Goal: Find specific page/section: Find specific page/section

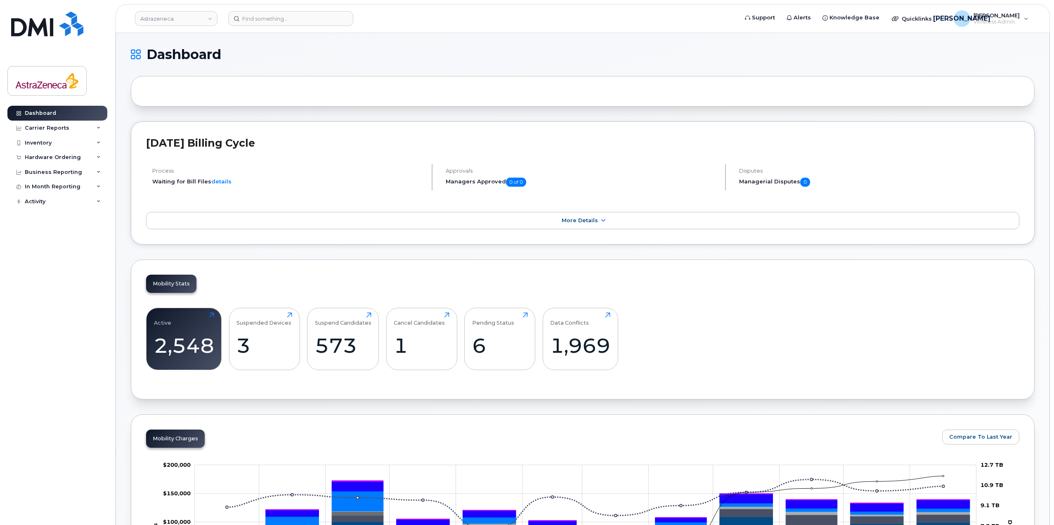
click at [35, 10] on div "Dashboard Carrier Reports Monthly Billing Data Daily Data Pooling Data Behavior…" at bounding box center [56, 262] width 112 height 525
click at [34, 21] on img at bounding box center [47, 24] width 72 height 25
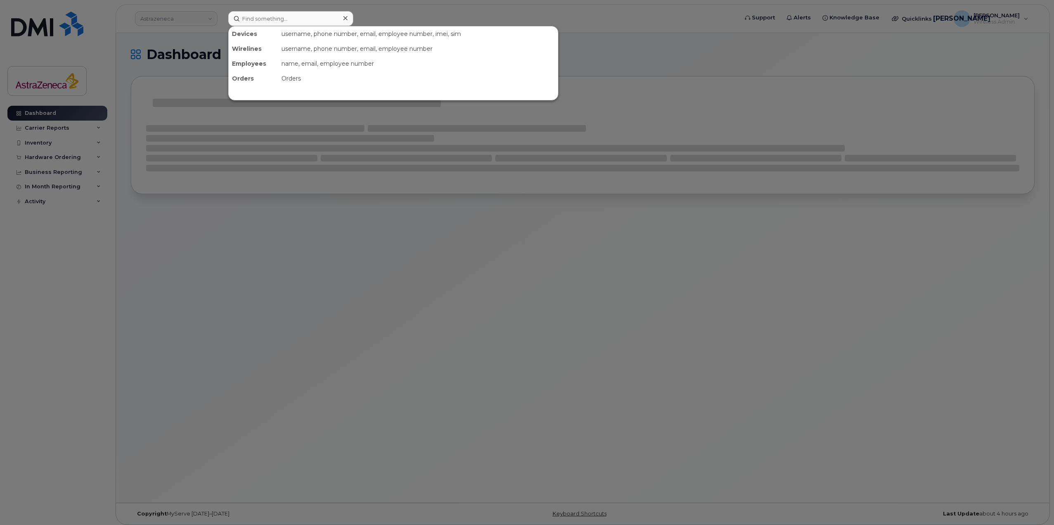
click at [154, 17] on div at bounding box center [527, 262] width 1054 height 525
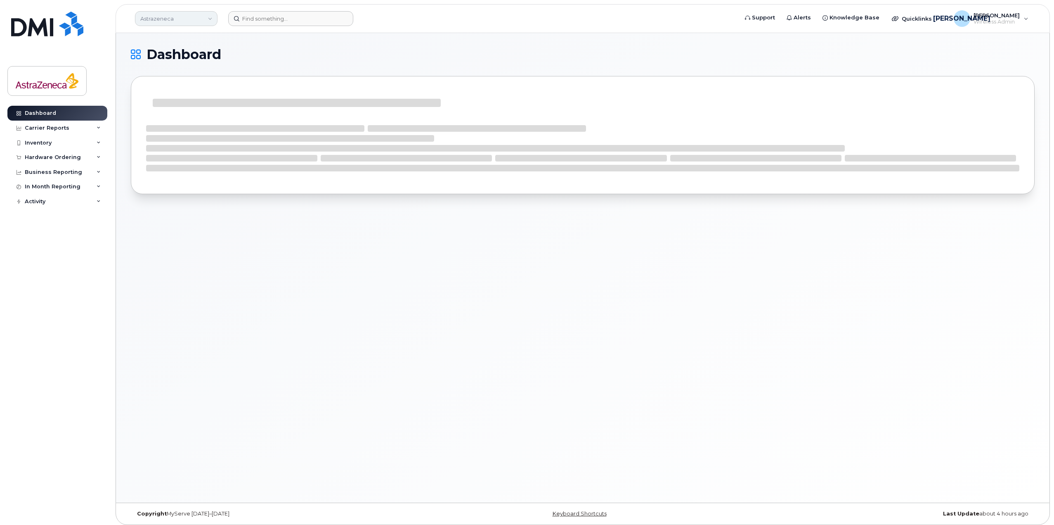
click at [186, 18] on link "Astrazeneca" at bounding box center [176, 18] width 83 height 15
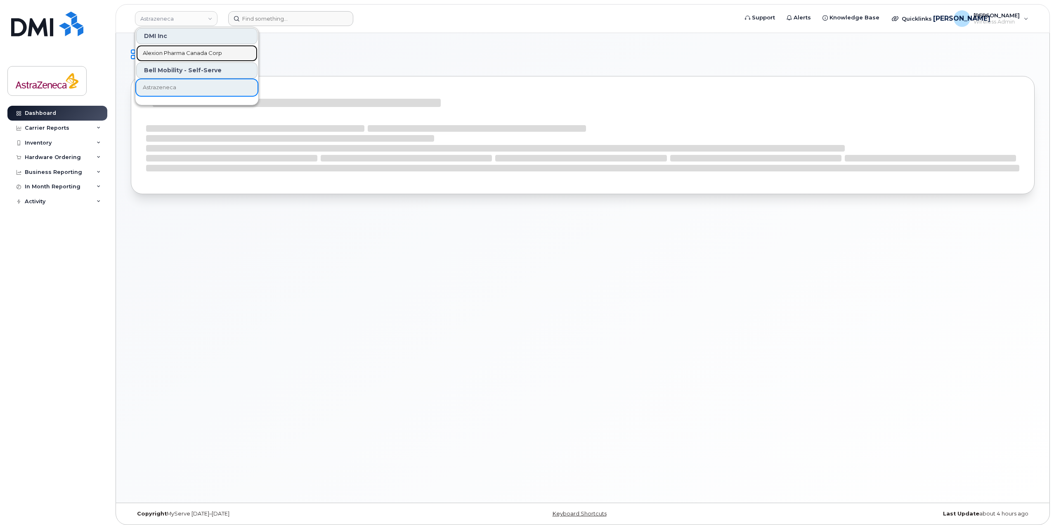
click at [187, 48] on link "Alexion Pharma Canada Corp" at bounding box center [196, 53] width 121 height 17
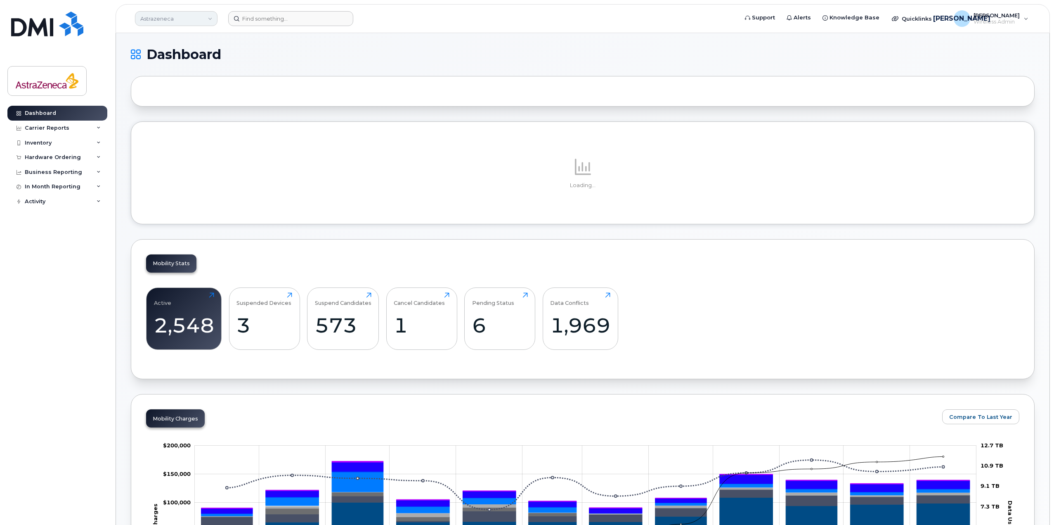
click at [172, 18] on link "Astrazeneca" at bounding box center [176, 18] width 83 height 15
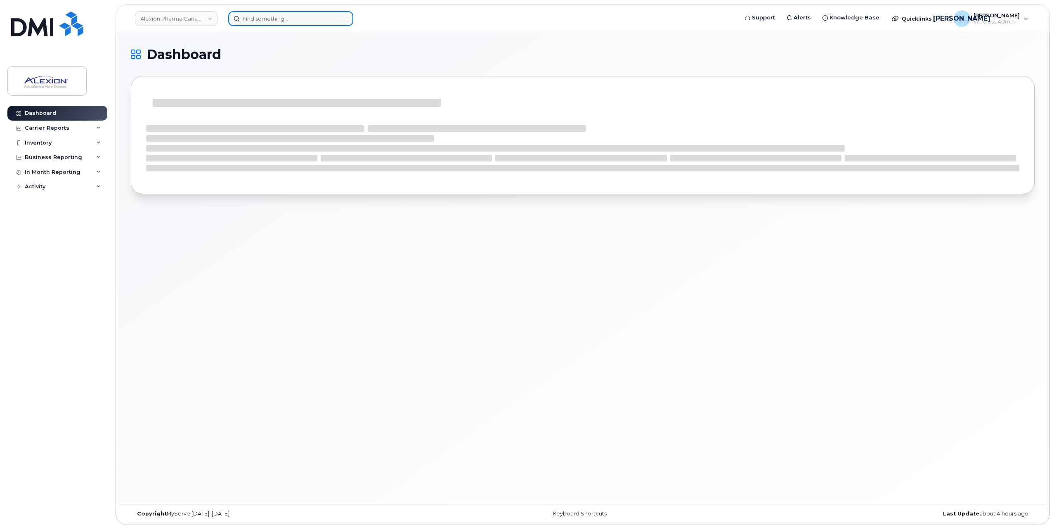
click at [274, 16] on input at bounding box center [290, 18] width 125 height 15
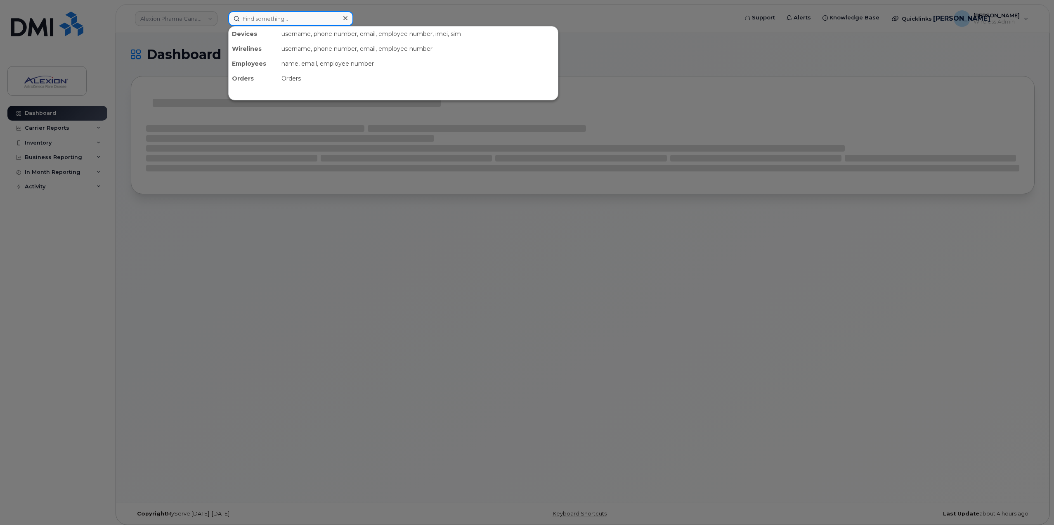
paste input "358453580663788"
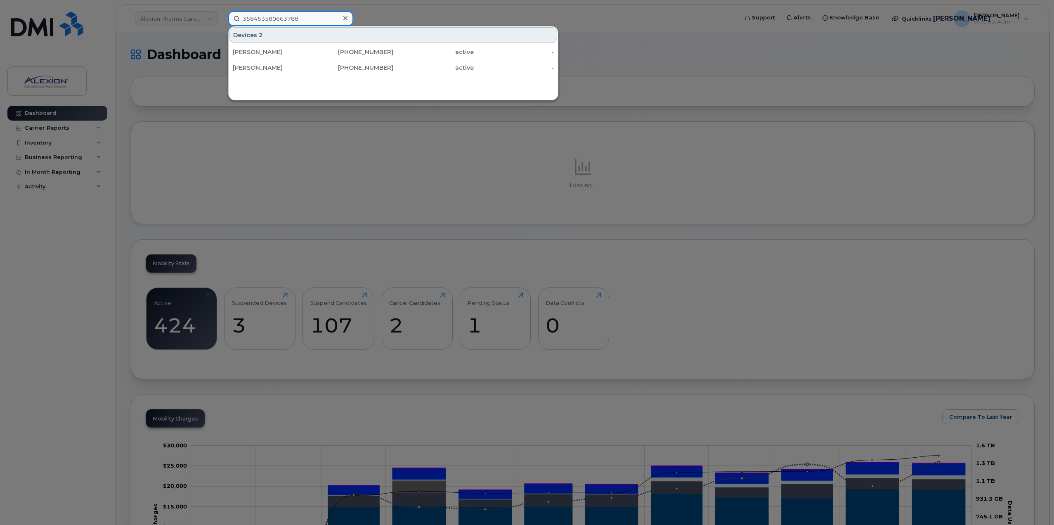
drag, startPoint x: 273, startPoint y: 30, endPoint x: 128, endPoint y: 31, distance: 145.3
click at [222, 26] on div "358453580663788 Devices 2 Scott Simpson 365-720-0132 active - Scott Simpson 437…" at bounding box center [481, 18] width 518 height 15
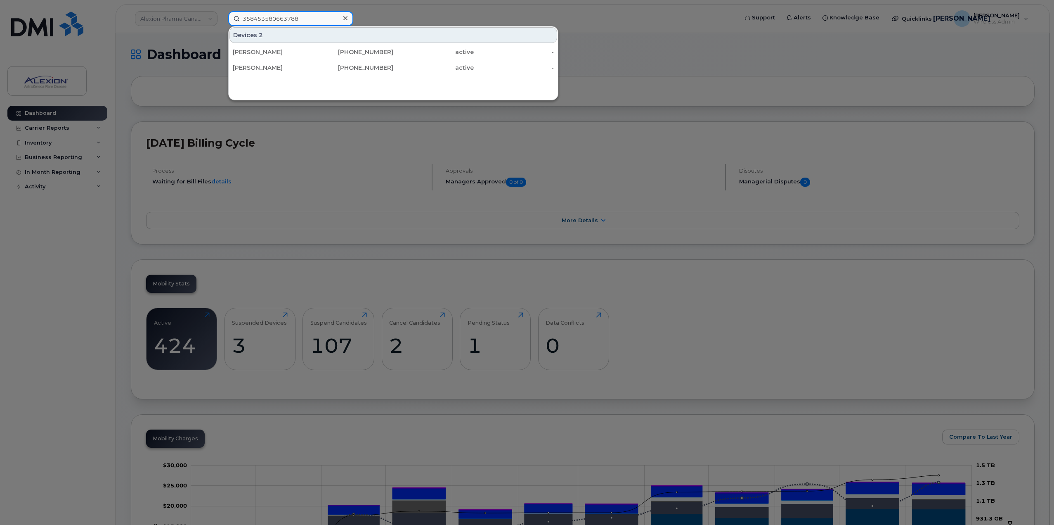
paste input "437-419-9548"
type input "437-419-9548"
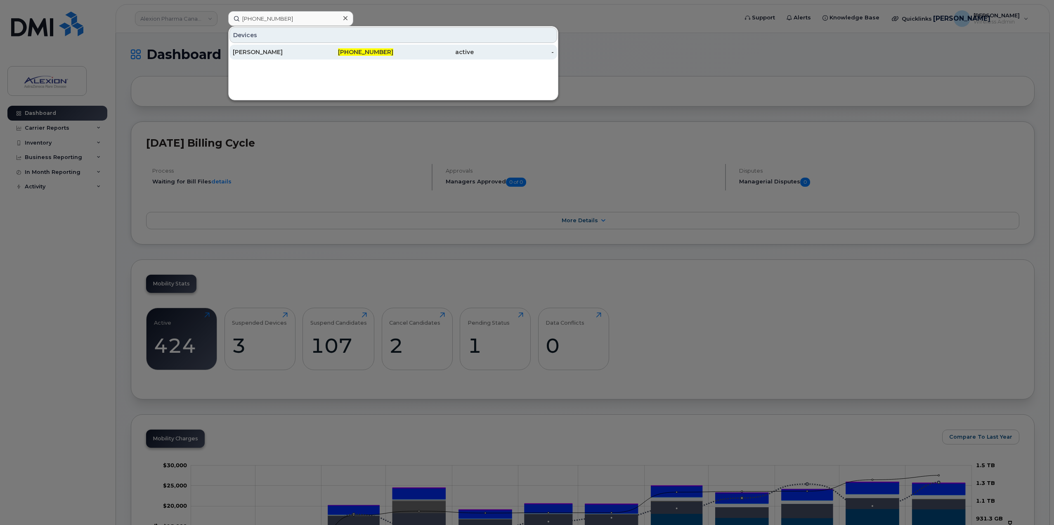
click at [307, 57] on div "[PERSON_NAME]" at bounding box center [273, 52] width 80 height 15
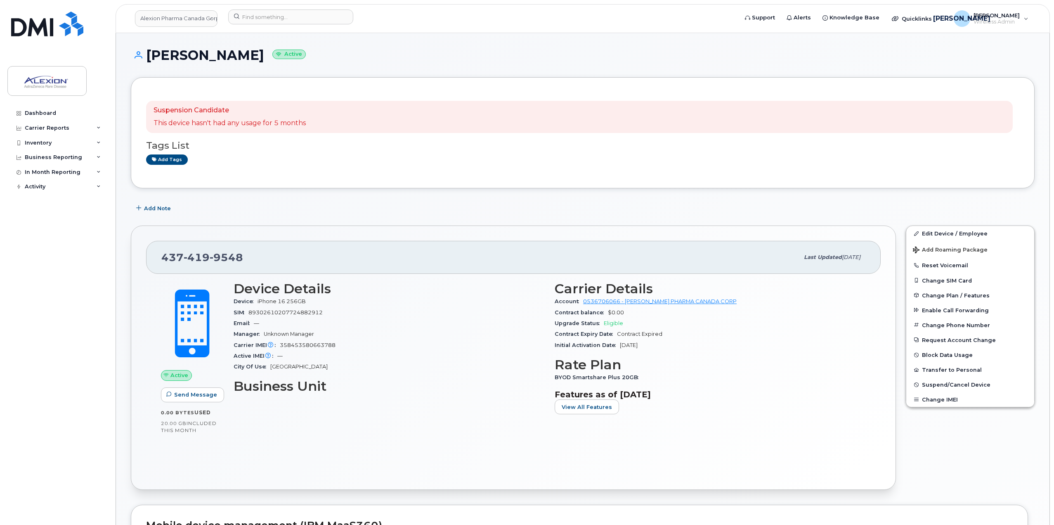
click at [231, 257] on span "9548" at bounding box center [226, 257] width 33 height 12
click at [231, 255] on span "9548" at bounding box center [226, 257] width 33 height 12
copy span "[PHONE_NUMBER]"
click at [258, 16] on input at bounding box center [290, 16] width 125 height 15
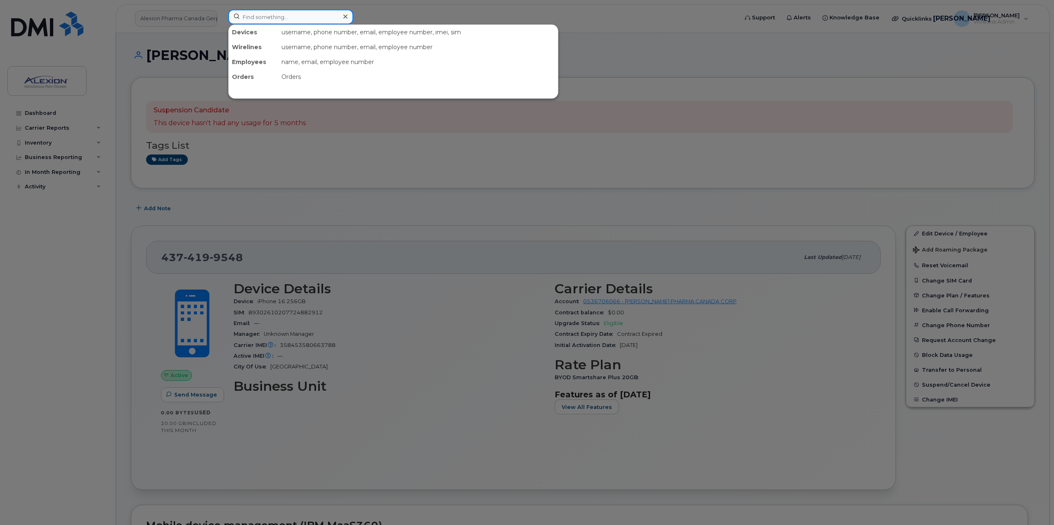
paste input "Nareh Edjiu"
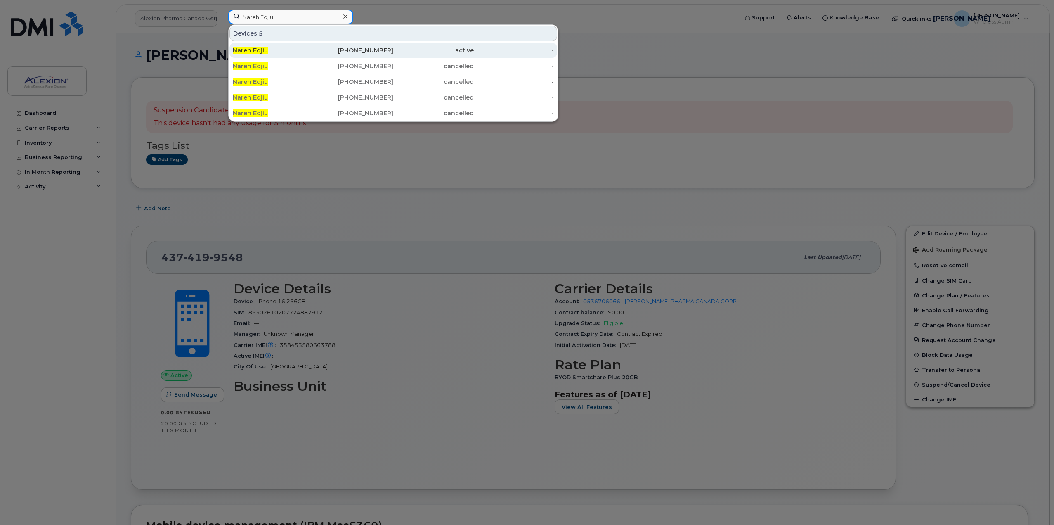
type input "Nareh Edjiu"
click at [285, 54] on div "Nareh Edjiu" at bounding box center [273, 50] width 80 height 8
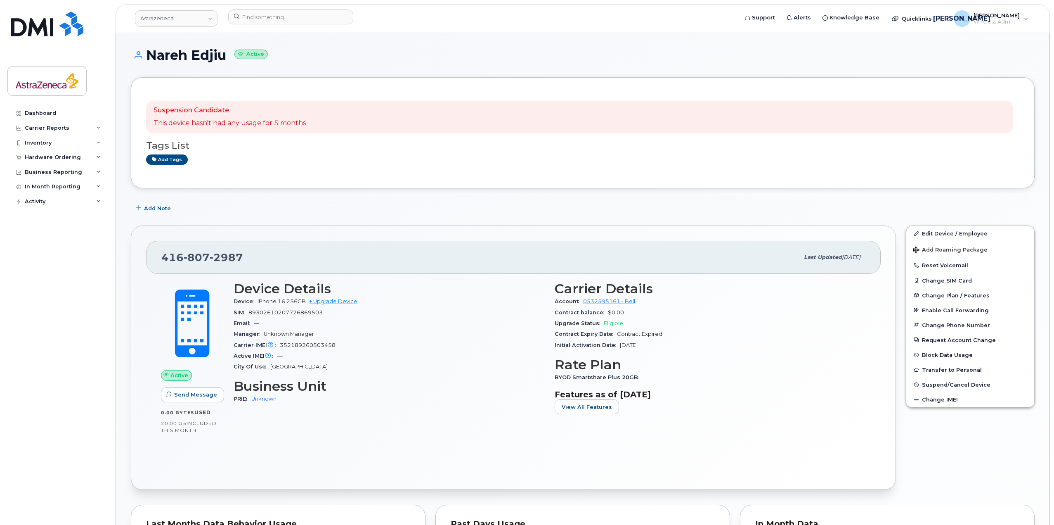
click at [430, 374] on div "Device Details Device iPhone 16 256GB + Upgrade Device SIM [TECHNICAL_ID] Email…" at bounding box center [389, 350] width 321 height 149
drag, startPoint x: 229, startPoint y: 57, endPoint x: 148, endPoint y: 51, distance: 81.1
click at [148, 51] on h1 "Nareh Edjiu Active" at bounding box center [583, 55] width 904 height 14
copy h1 "Nareh Edjiu"
click at [311, 71] on div "Nareh Edjiu Active" at bounding box center [583, 62] width 904 height 29
